Goal: Navigation & Orientation: Find specific page/section

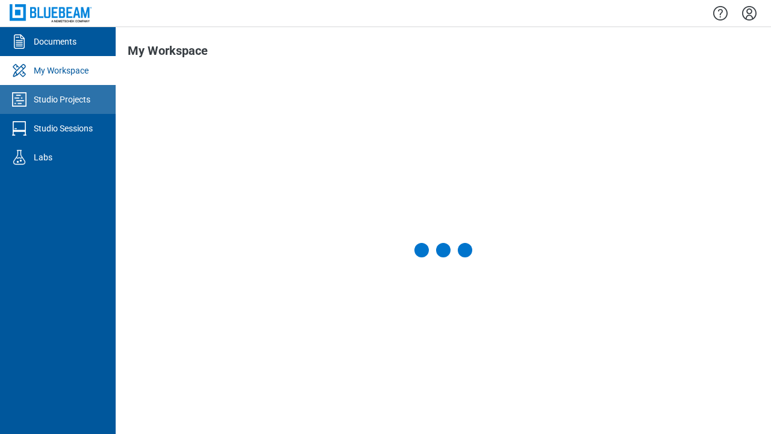
click at [58, 99] on div "Studio Projects" at bounding box center [62, 99] width 57 height 12
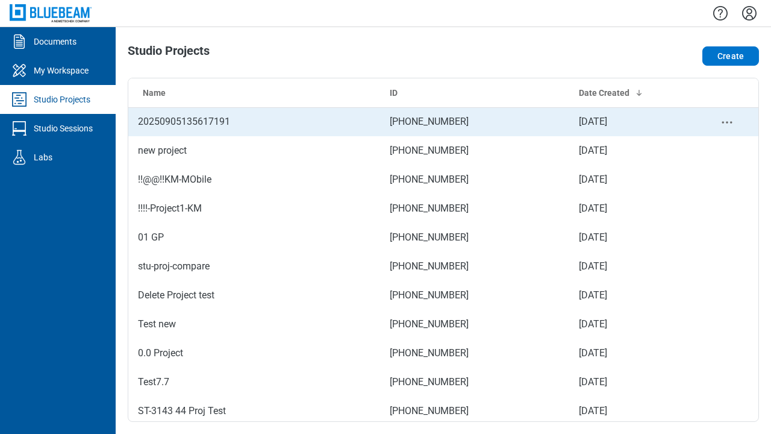
click at [438, 122] on td "416-890-629" at bounding box center [474, 121] width 189 height 29
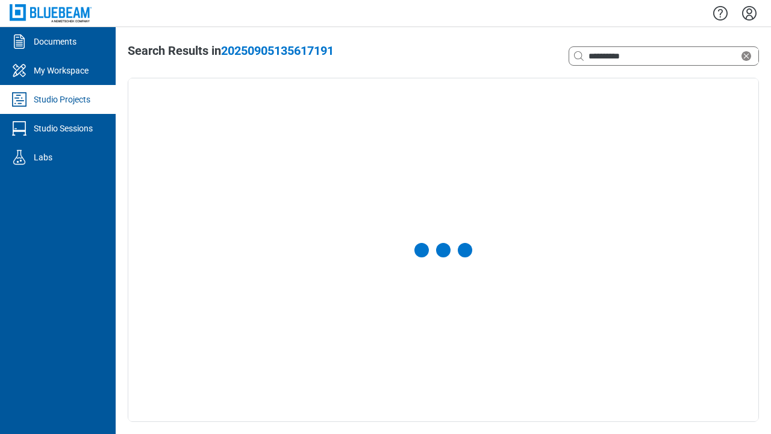
select select "**********"
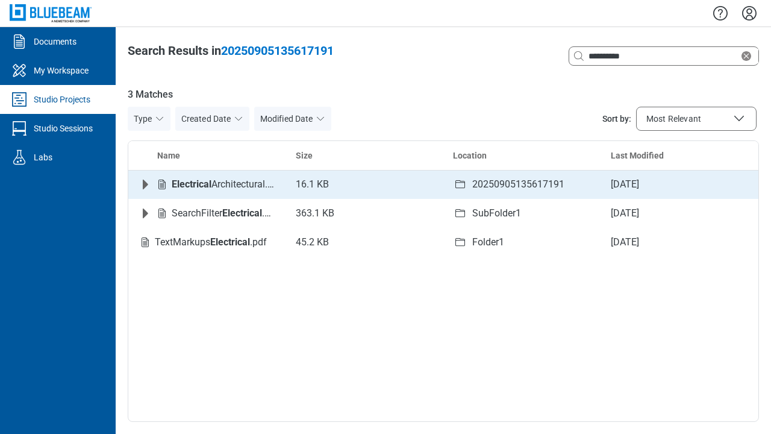
click at [145, 184] on icon "Expand row" at bounding box center [145, 184] width 5 height 10
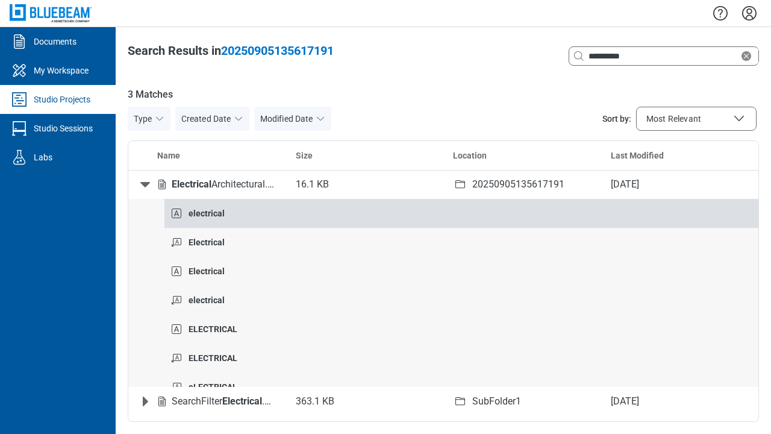
click at [206, 208] on strong "electrical" at bounding box center [207, 213] width 36 height 10
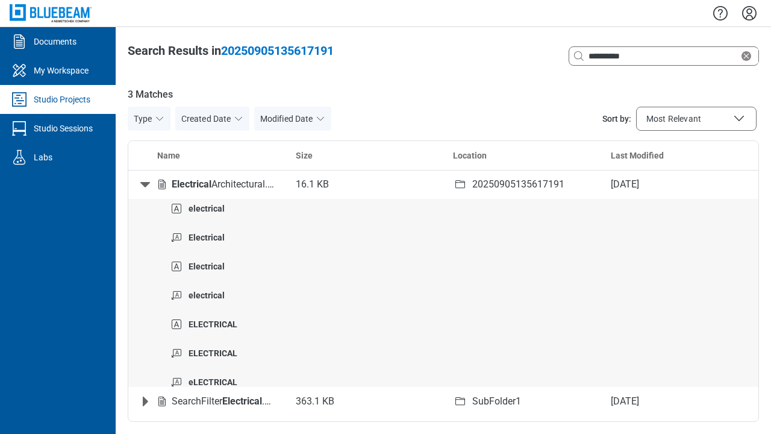
click at [145, 184] on icon "Collapse row" at bounding box center [145, 184] width 10 height 5
click at [749, 56] on icon "Clear search" at bounding box center [746, 56] width 10 height 10
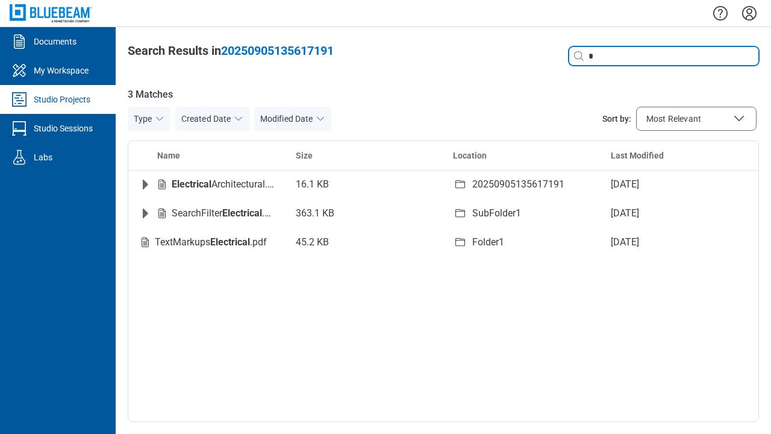
type input "*"
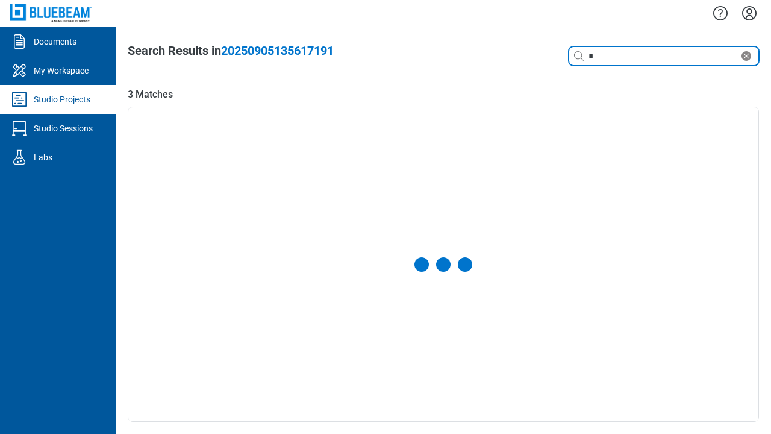
select select "**********"
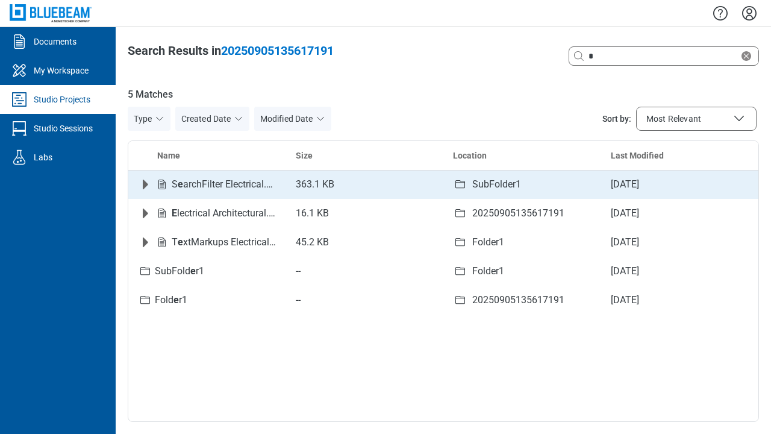
click at [145, 184] on icon "Expand row" at bounding box center [145, 184] width 5 height 10
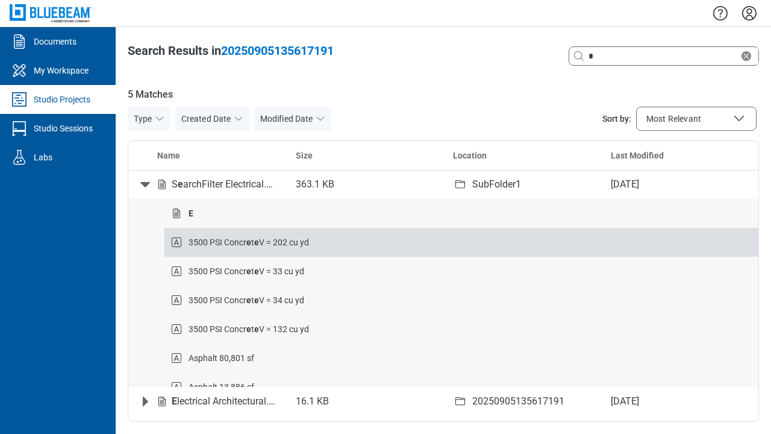
click at [249, 242] on strong "e" at bounding box center [248, 242] width 5 height 10
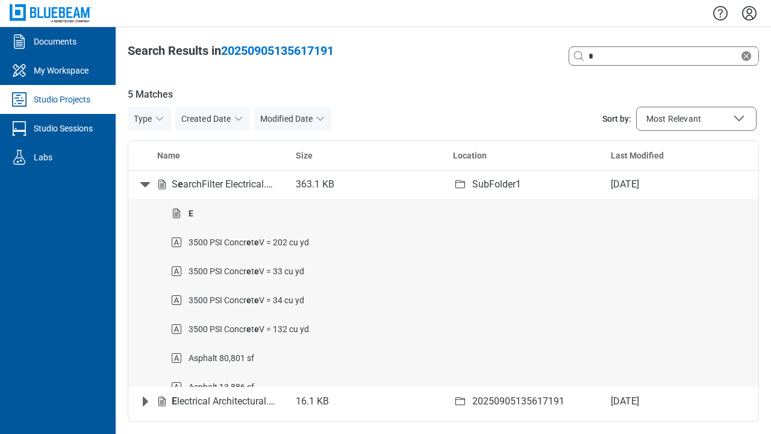
click at [145, 184] on icon "Collapse row" at bounding box center [145, 184] width 10 height 5
click at [749, 56] on icon "Clear search" at bounding box center [746, 56] width 10 height 10
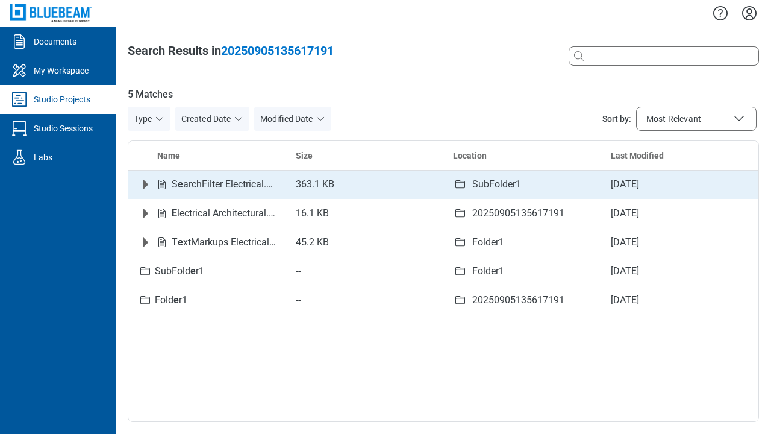
click at [147, 181] on icon "Expand row" at bounding box center [145, 184] width 14 height 14
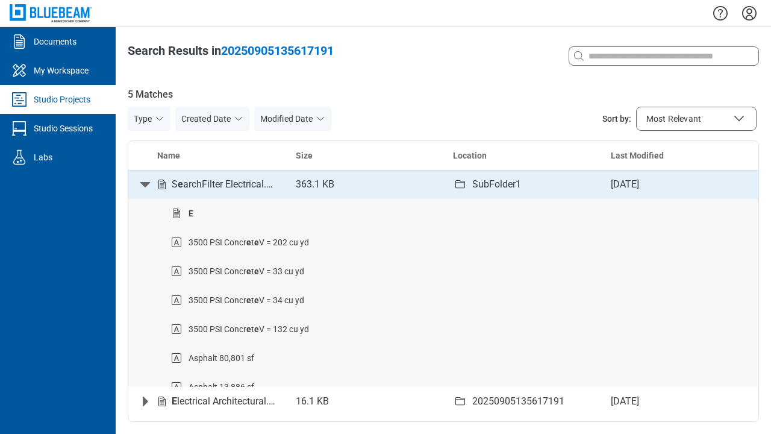
click at [143, 184] on icon "Collapse row" at bounding box center [145, 184] width 10 height 5
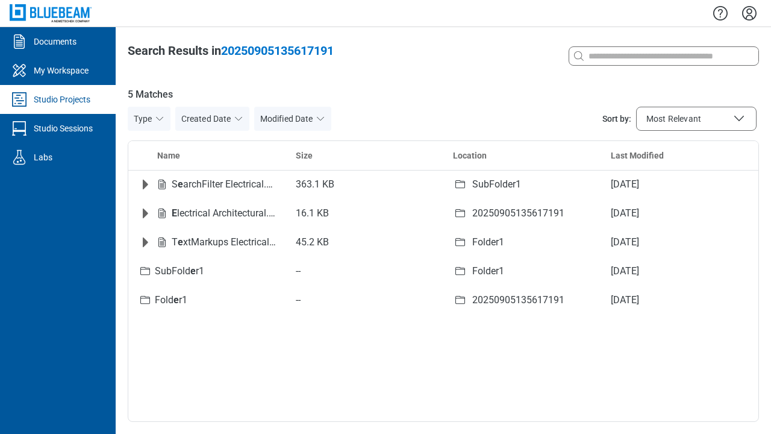
click at [53, 99] on div "Studio Projects" at bounding box center [62, 99] width 57 height 12
